Goal: Transaction & Acquisition: Purchase product/service

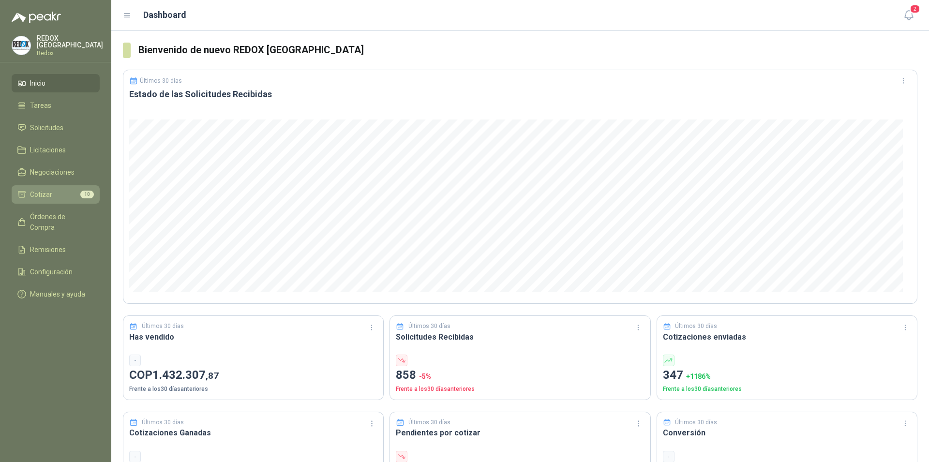
click at [57, 194] on li "Cotizar 10" at bounding box center [55, 194] width 76 height 11
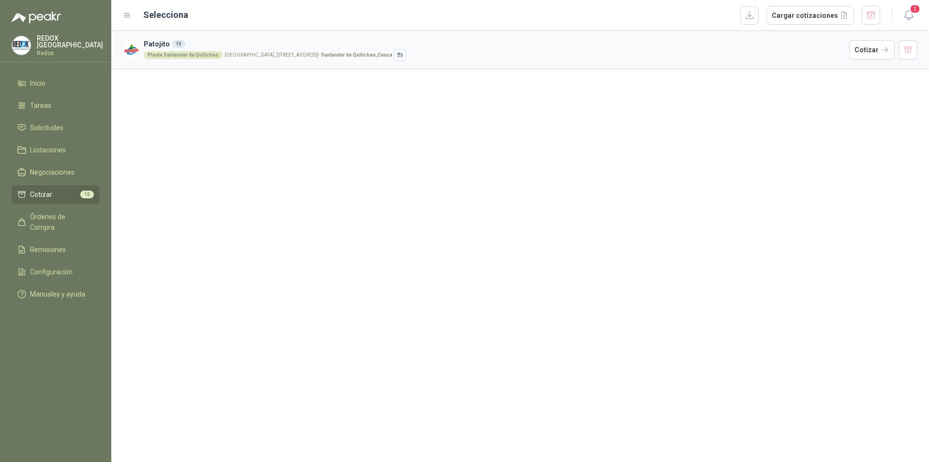
click at [335, 56] on strong "Santander de Quilichao , Cauca" at bounding box center [357, 54] width 72 height 5
click at [861, 49] on button "Cotizar" at bounding box center [871, 49] width 45 height 19
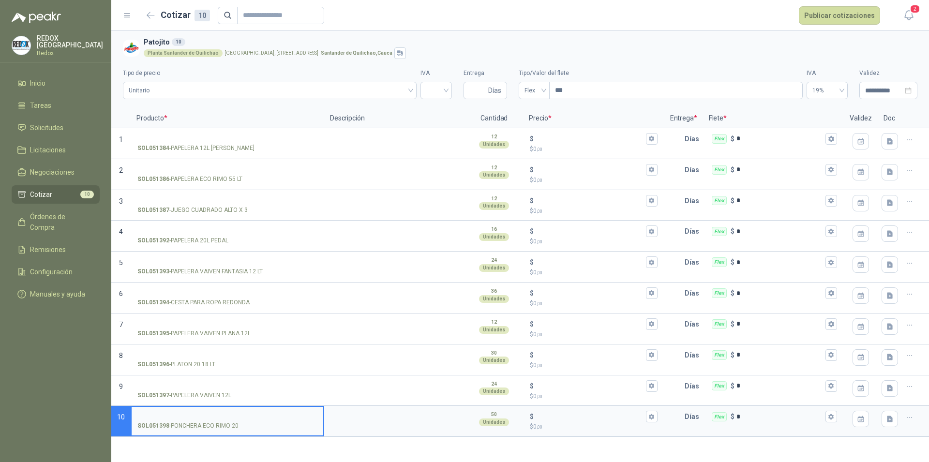
click at [55, 193] on li "Cotizar 10" at bounding box center [55, 194] width 76 height 11
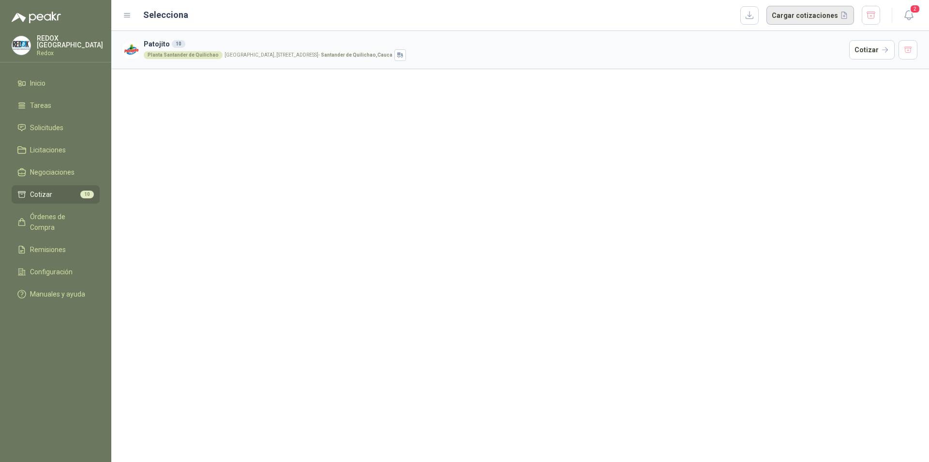
click at [822, 14] on button "Cargar cotizaciones" at bounding box center [811, 15] width 88 height 19
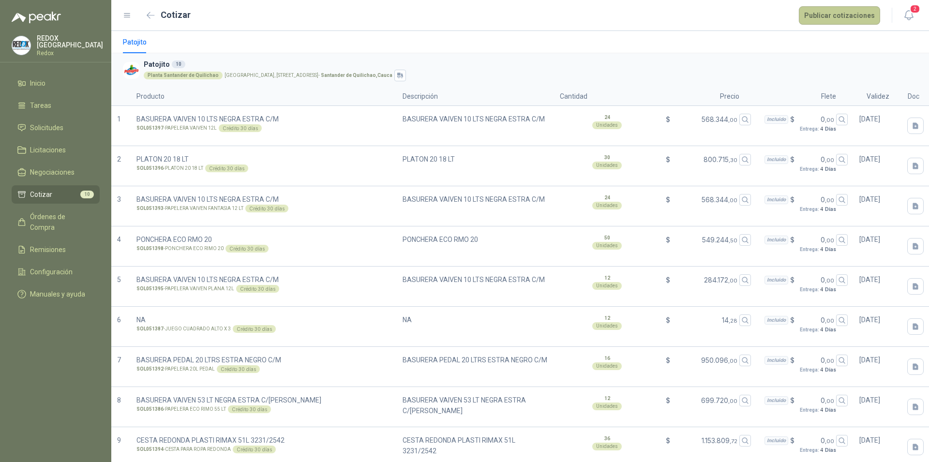
click at [846, 16] on button "Publicar cotizaciones" at bounding box center [839, 15] width 81 height 18
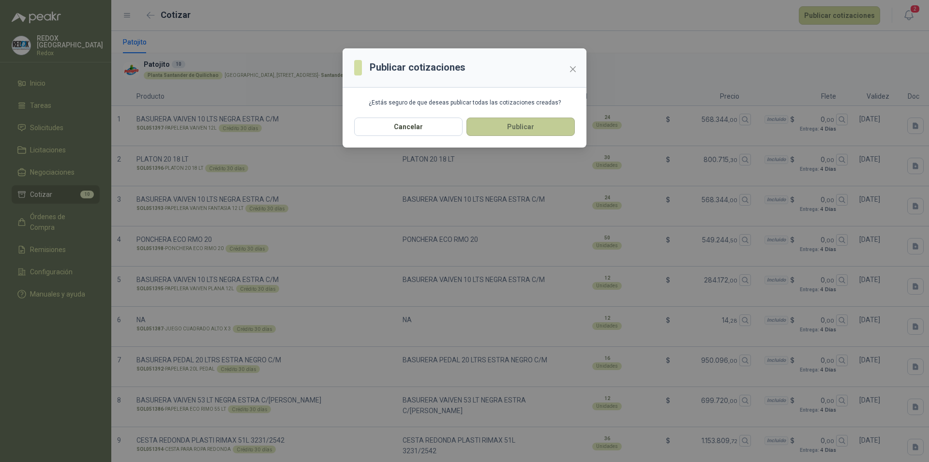
click at [530, 125] on button "Publicar" at bounding box center [521, 127] width 108 height 18
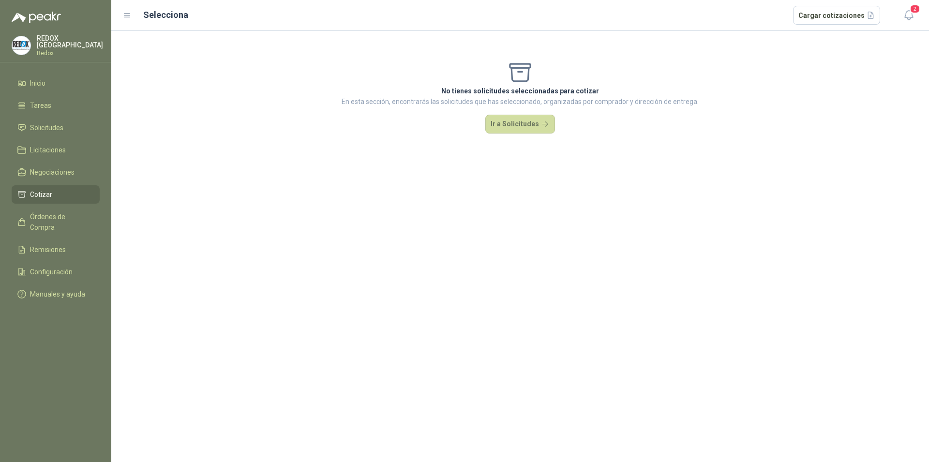
click at [49, 189] on span "Cotizar" at bounding box center [41, 194] width 22 height 11
click at [63, 102] on li "Tareas" at bounding box center [55, 105] width 76 height 11
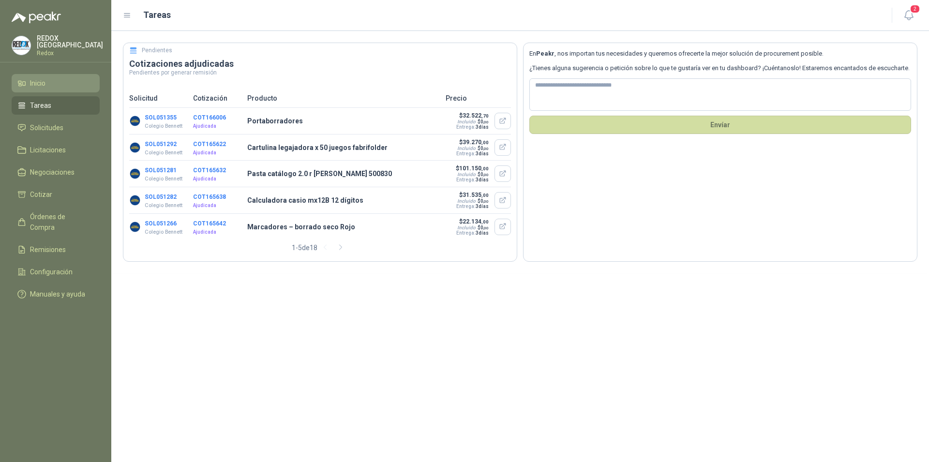
click at [58, 80] on li "Inicio" at bounding box center [55, 83] width 76 height 11
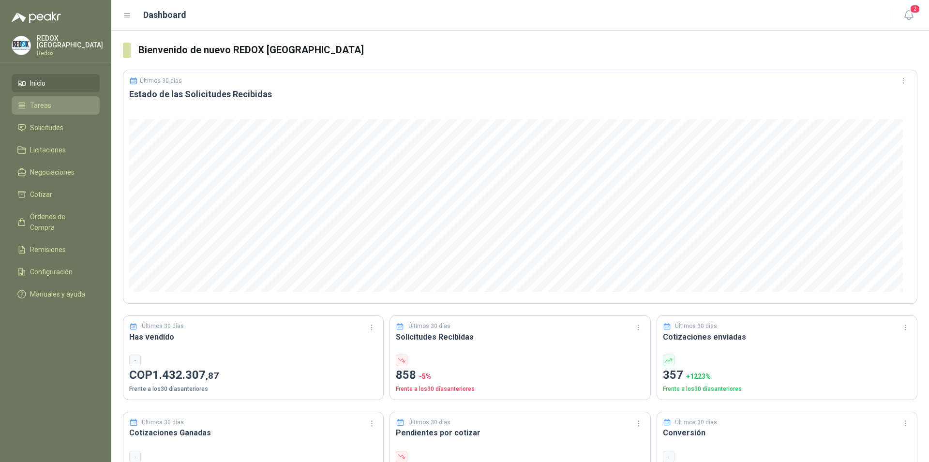
click at [59, 100] on li "Tareas" at bounding box center [55, 105] width 76 height 11
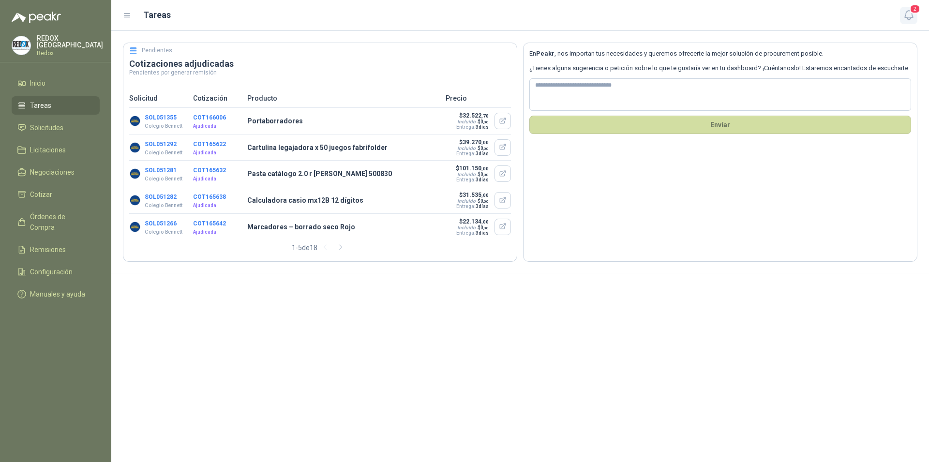
click at [911, 11] on span "2" at bounding box center [915, 8] width 11 height 9
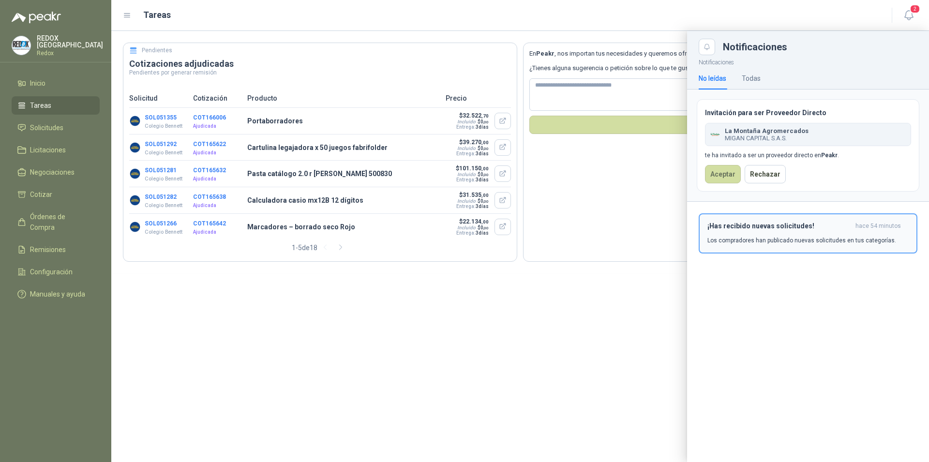
click at [777, 242] on p "Los compradores han publicado nuevas solicitudes en tus categorías." at bounding box center [802, 240] width 189 height 9
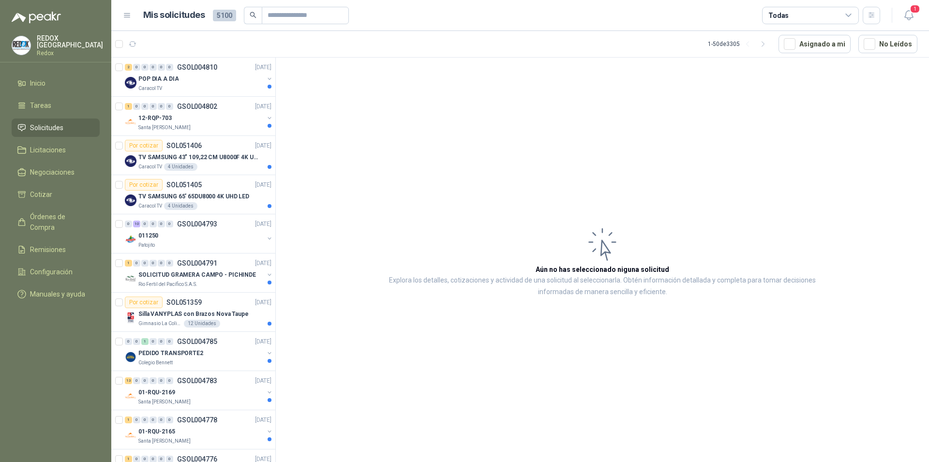
click at [522, 157] on article "Aún no has seleccionado niguna solicitud Explora los detalles, cotizaciones y a…" at bounding box center [602, 262] width 653 height 408
click at [182, 243] on div "Patojito" at bounding box center [200, 246] width 125 height 8
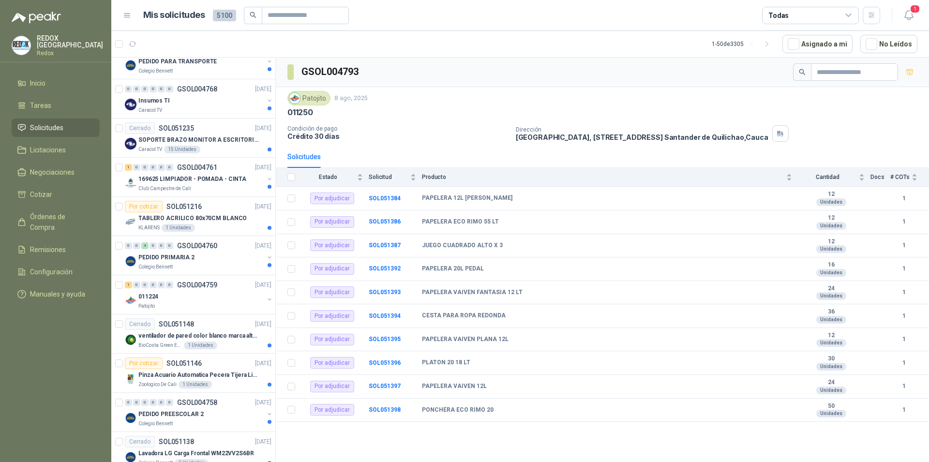
scroll to position [642, 0]
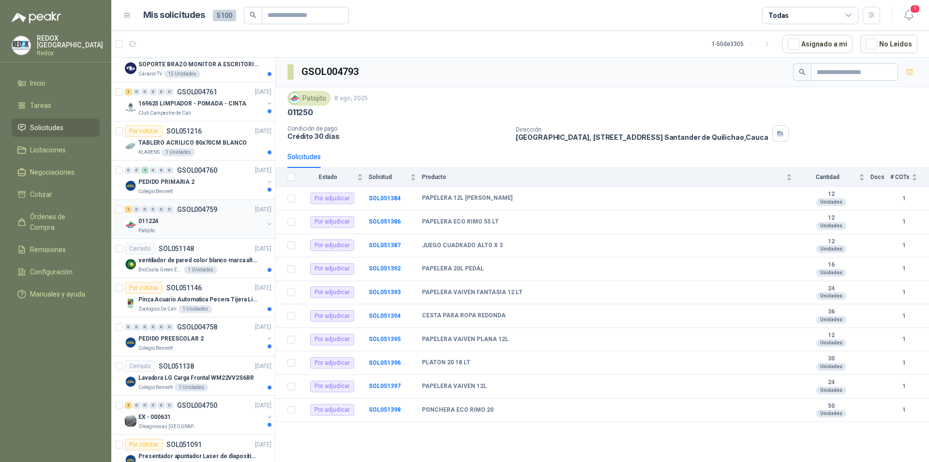
click at [210, 217] on div "011224" at bounding box center [200, 221] width 125 height 12
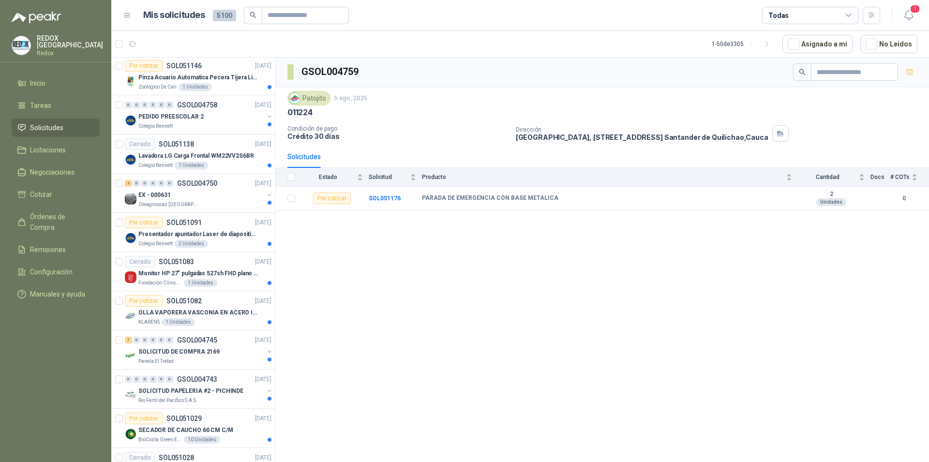
scroll to position [987, 0]
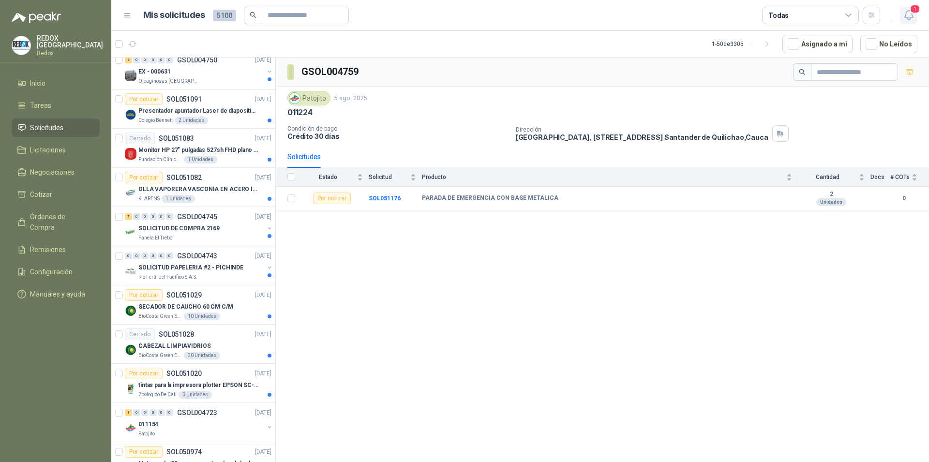
click at [907, 19] on icon "button" at bounding box center [909, 15] width 8 height 9
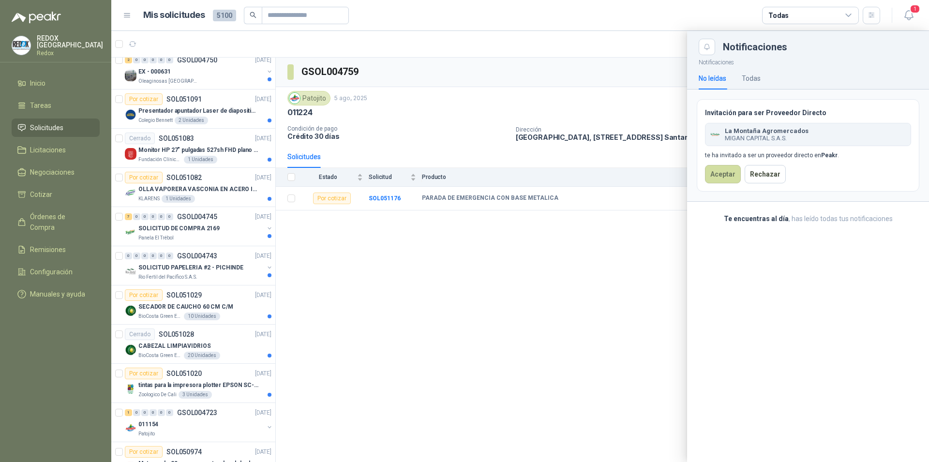
click at [850, 133] on div "La Montaña Agromercados MIGAN CAPITAL S.A.S." at bounding box center [808, 134] width 206 height 23
click at [772, 144] on div "La Montaña Agromercados MIGAN CAPITAL S.A.S." at bounding box center [808, 134] width 206 height 23
click at [825, 154] on b "Peakr" at bounding box center [829, 155] width 16 height 7
